Goal: Information Seeking & Learning: Learn about a topic

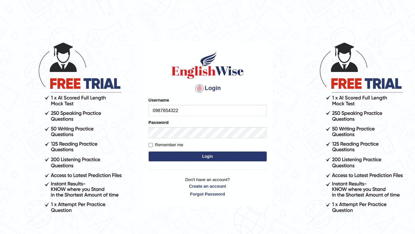
click at [201, 157] on button "Login" at bounding box center [208, 156] width 118 height 10
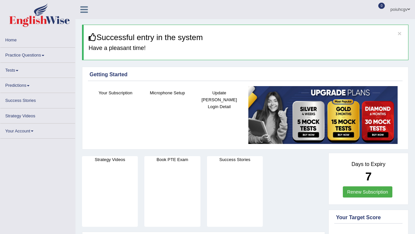
click at [31, 59] on link "Practice Questions" at bounding box center [37, 54] width 75 height 13
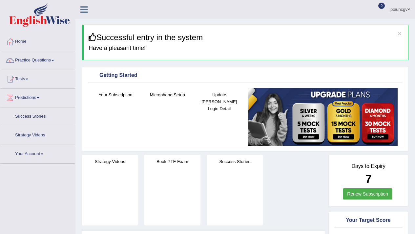
click at [31, 59] on link "Practice Questions" at bounding box center [37, 59] width 75 height 16
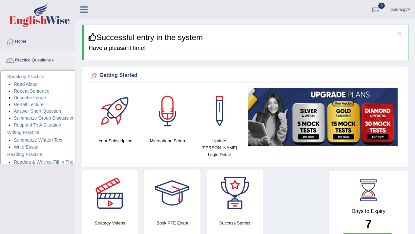
click at [37, 125] on link "Respond To A Situation" at bounding box center [38, 124] width 48 height 5
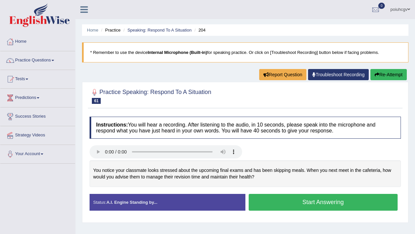
click at [86, 152] on div at bounding box center [165, 152] width 159 height 15
click at [48, 62] on link "Practice Questions" at bounding box center [37, 59] width 75 height 16
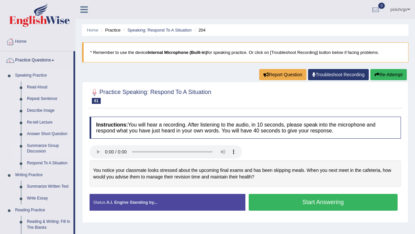
click at [44, 146] on link "Summarize Group Discussion" at bounding box center [49, 148] width 50 height 17
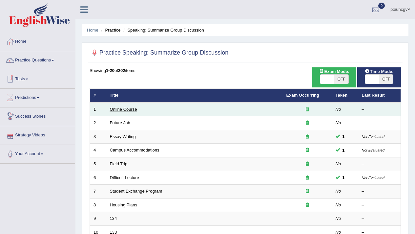
click at [125, 109] on link "Online Course" at bounding box center [123, 109] width 27 height 5
